Goal: Task Accomplishment & Management: Manage account settings

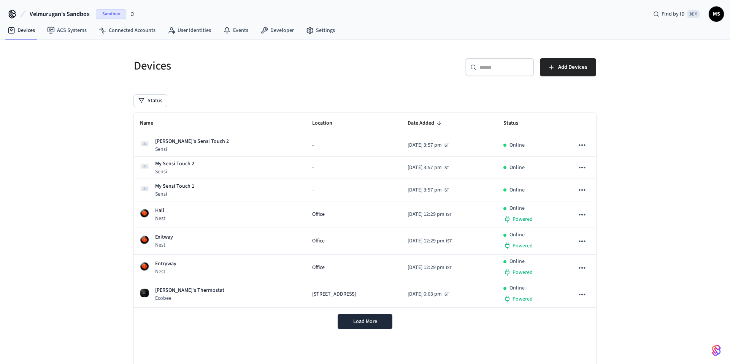
scroll to position [24, 0]
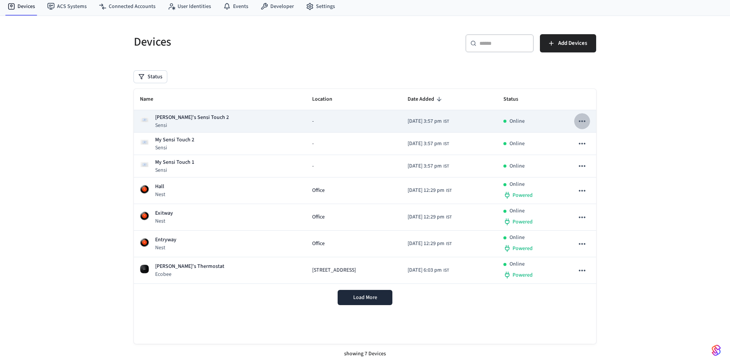
click at [583, 121] on icon "sticky table" at bounding box center [582, 122] width 6 height 2
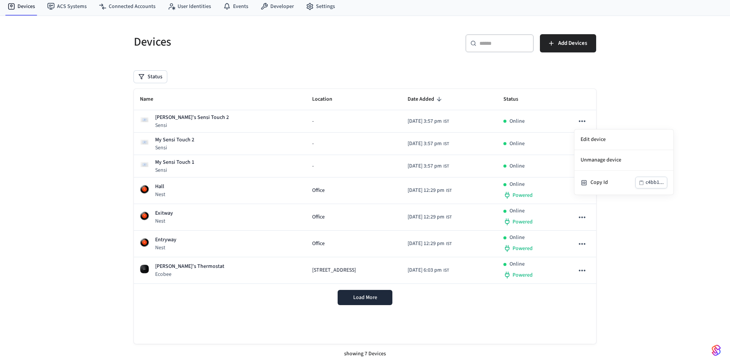
click at [409, 311] on div at bounding box center [365, 182] width 730 height 364
click at [379, 300] on button "Load More" at bounding box center [365, 297] width 55 height 15
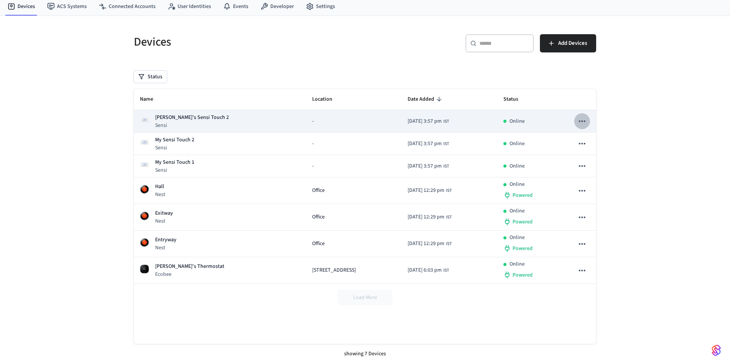
click at [582, 122] on icon "sticky table" at bounding box center [582, 121] width 10 height 10
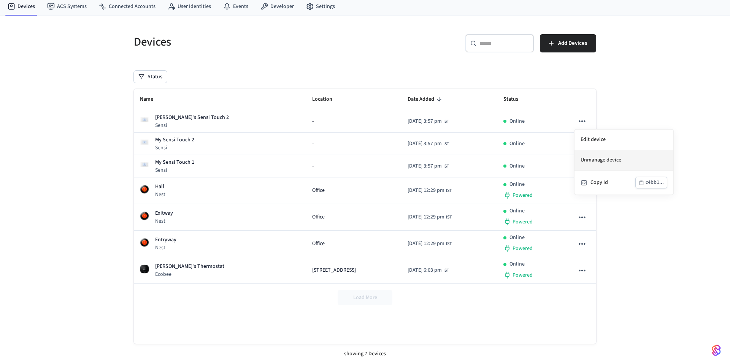
click at [619, 161] on li "Unmanage device" at bounding box center [624, 160] width 99 height 21
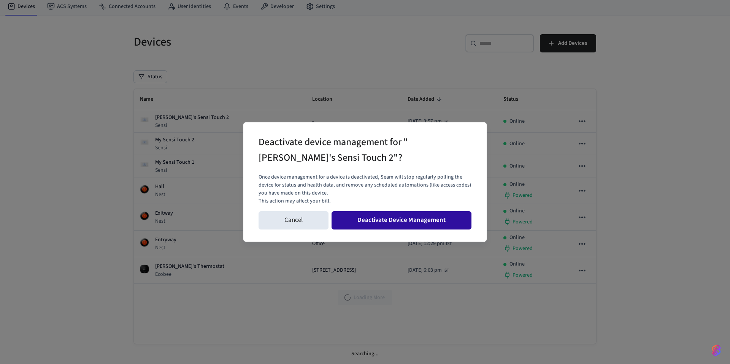
click at [380, 220] on button "Deactivate Device Management" at bounding box center [402, 220] width 140 height 18
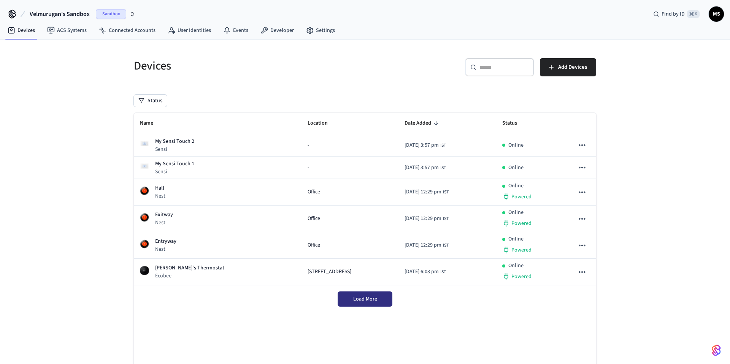
click at [368, 303] on span "Load More" at bounding box center [365, 300] width 24 height 8
click at [574, 64] on span "Add Devices" at bounding box center [572, 67] width 29 height 10
